Goal: Understand process/instructions

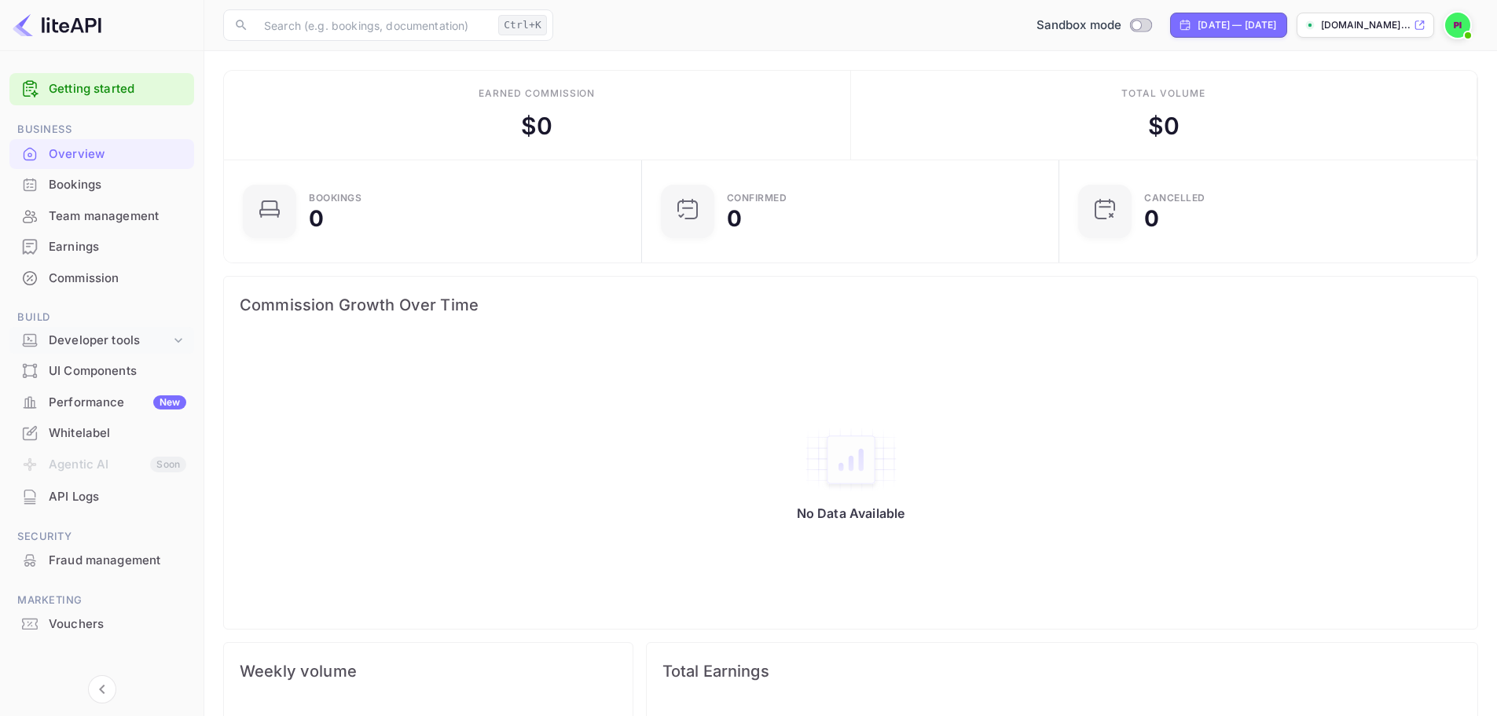
click at [119, 340] on div "Developer tools" at bounding box center [110, 341] width 122 height 18
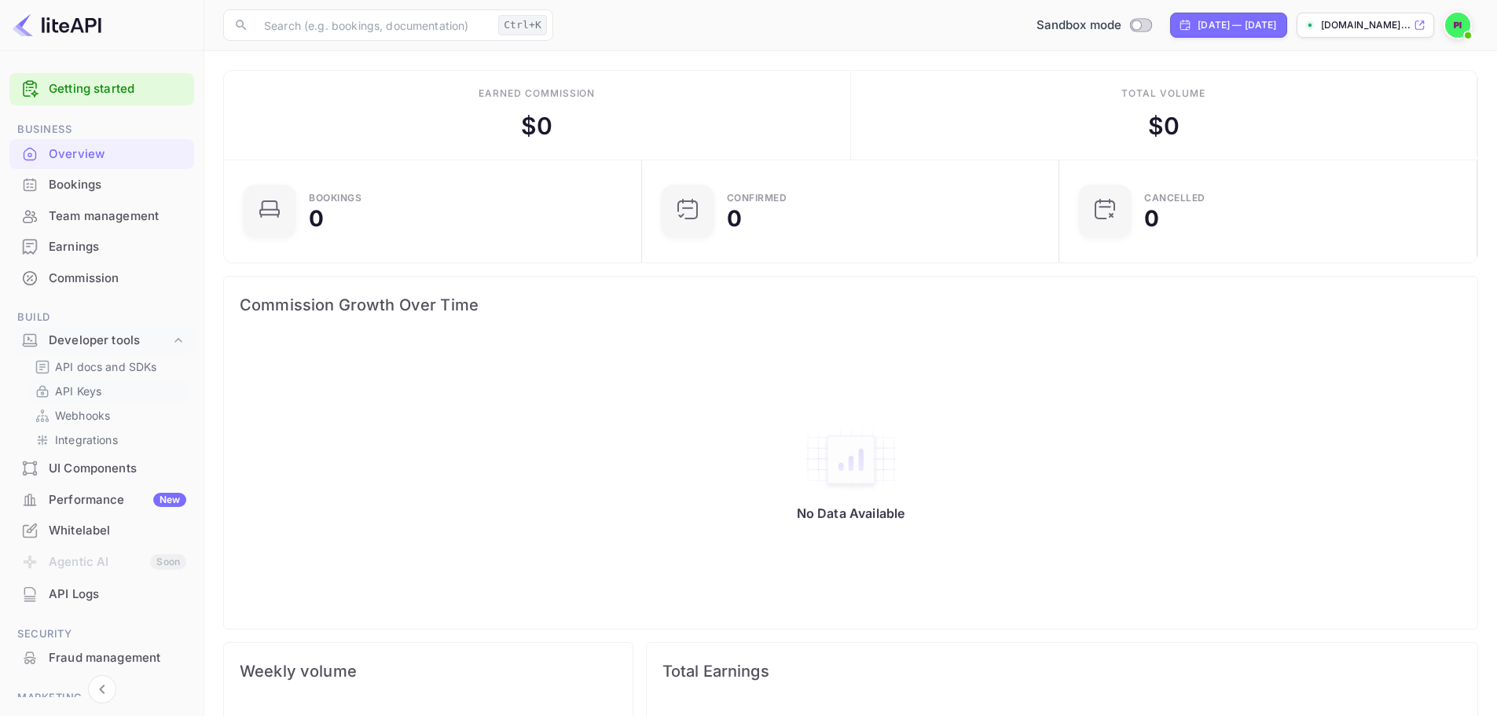
click at [100, 387] on p "API Keys" at bounding box center [78, 391] width 46 height 17
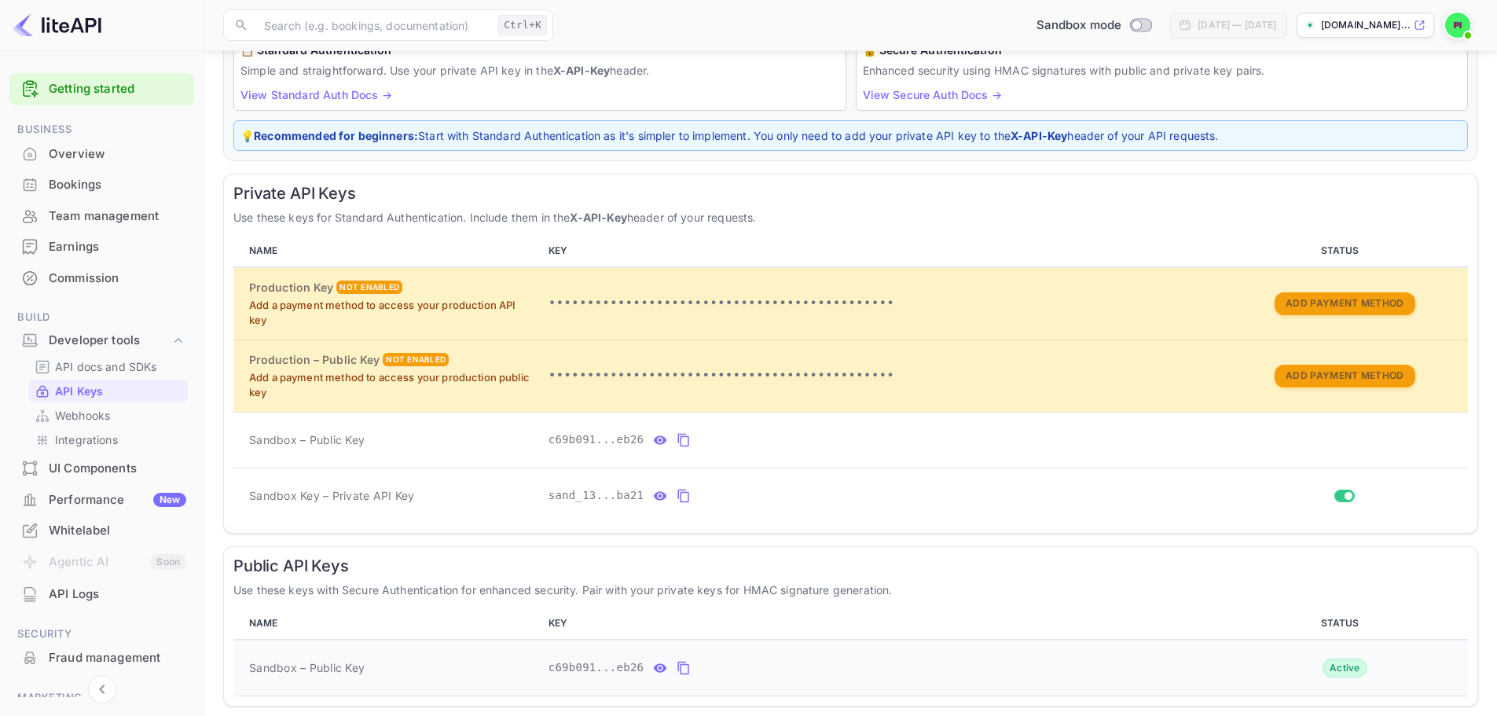
scroll to position [198, 0]
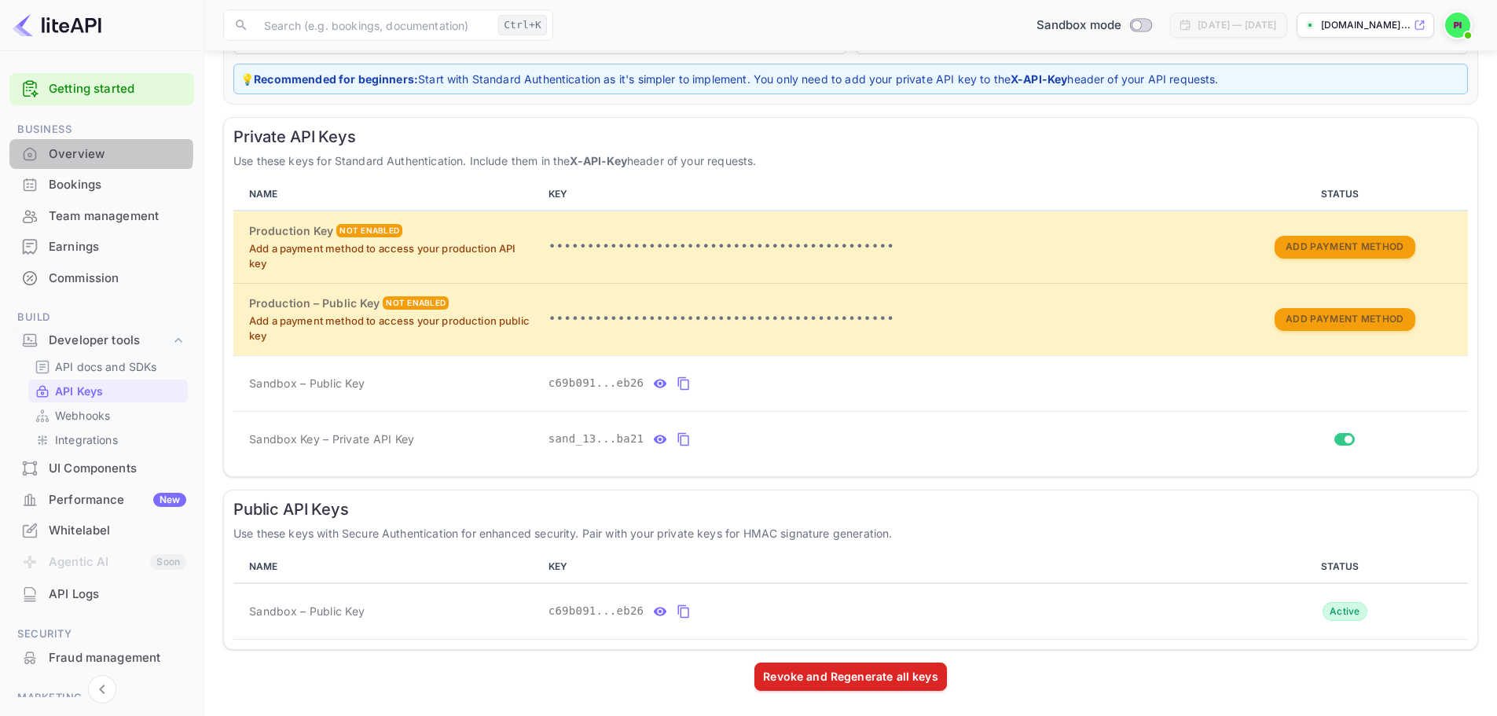
click at [96, 152] on div "Overview" at bounding box center [118, 154] width 138 height 18
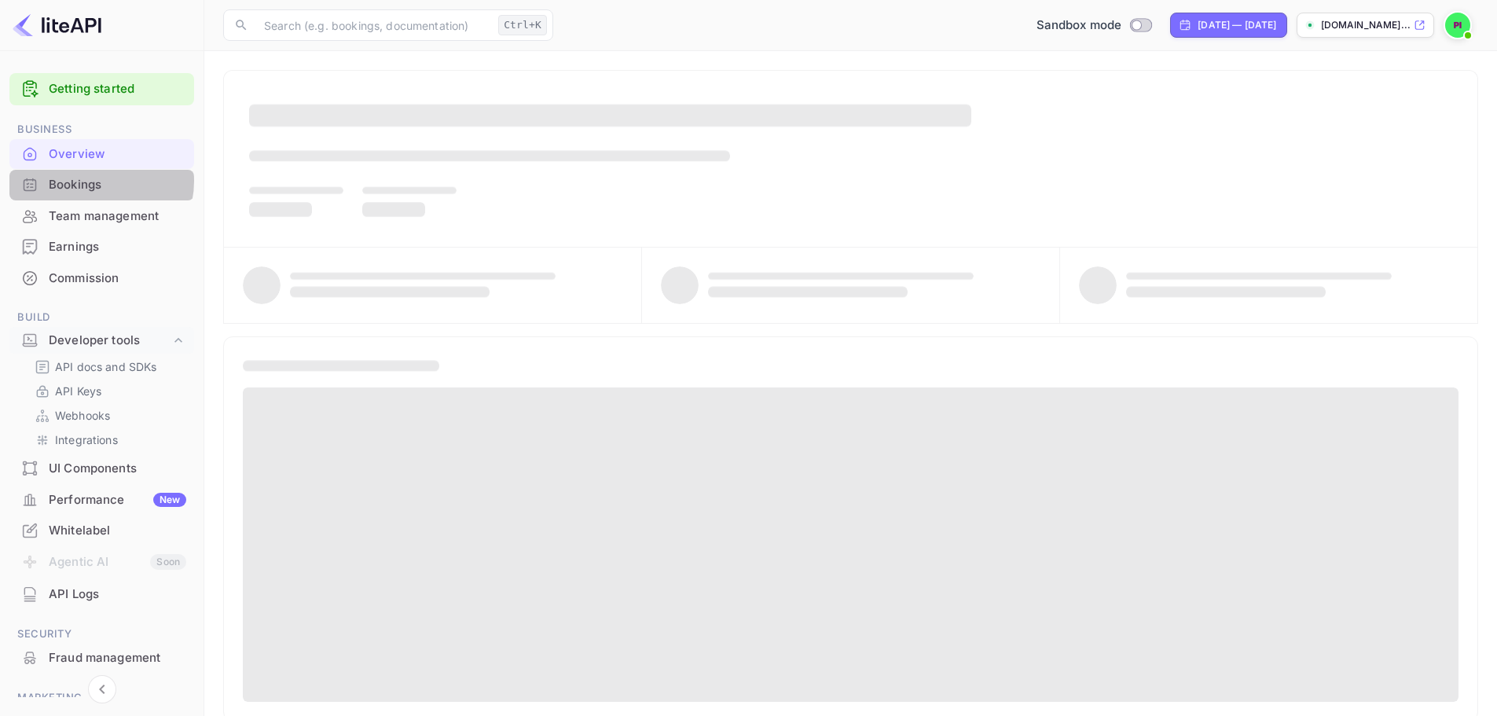
click at [94, 181] on div "Bookings" at bounding box center [118, 185] width 138 height 18
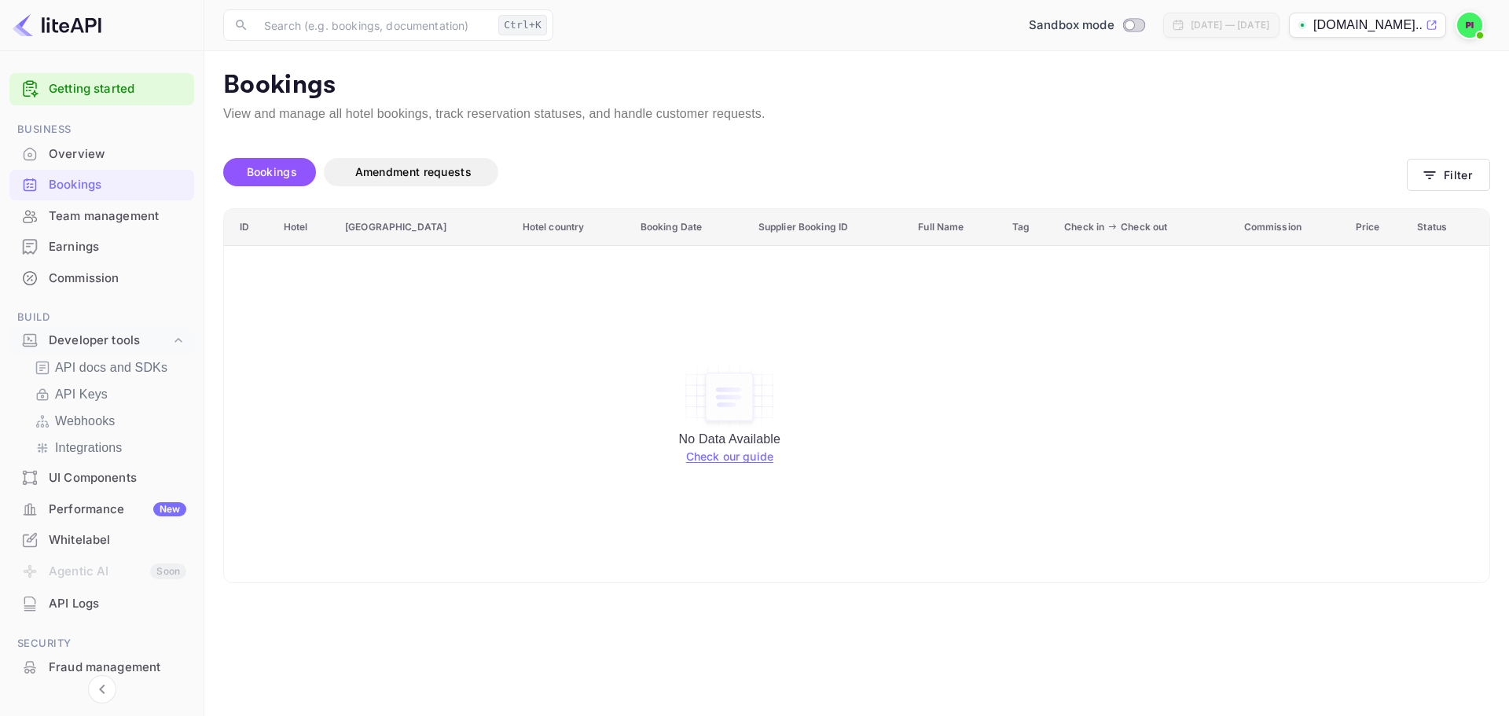
click at [706, 459] on link "Check our guide" at bounding box center [729, 455] width 87 height 13
